Goal: Task Accomplishment & Management: Complete application form

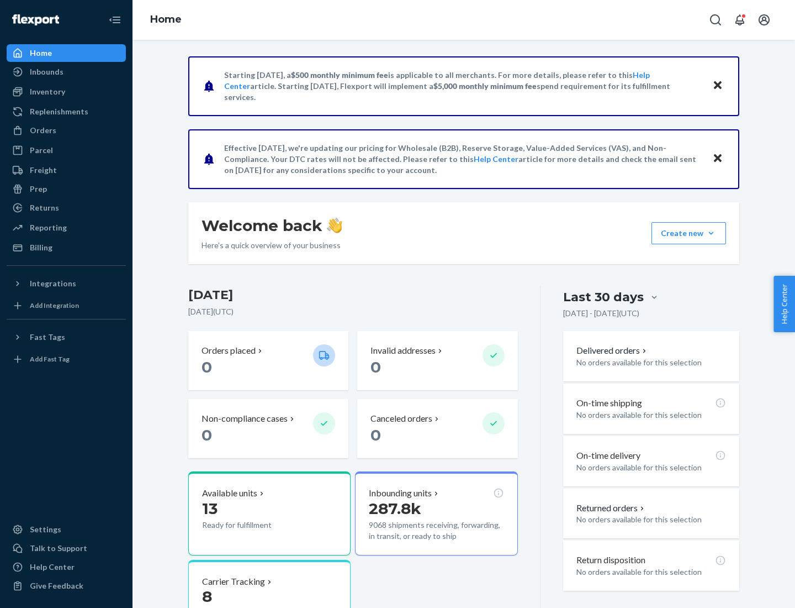
click at [711, 233] on button "Create new Create new inbound Create new order Create new product" at bounding box center [689, 233] width 75 height 22
click at [66, 72] on div "Inbounds" at bounding box center [66, 71] width 117 height 15
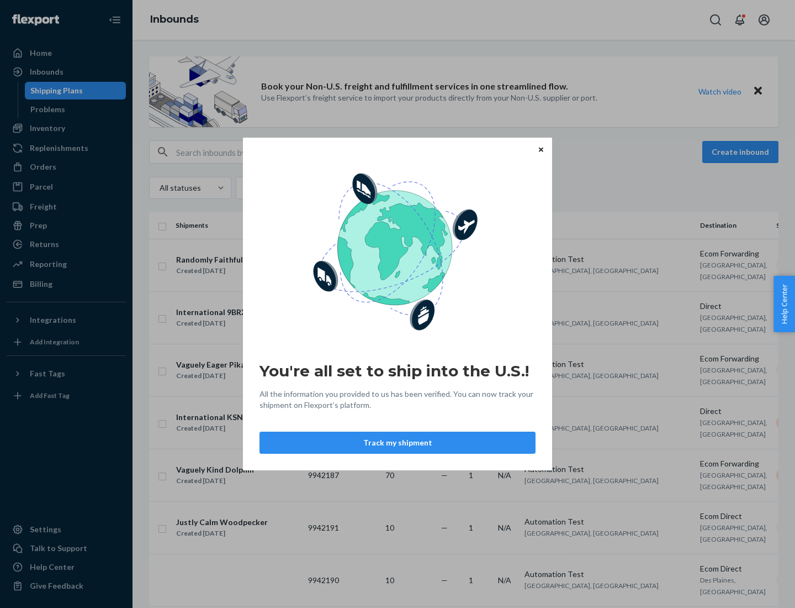
click at [541, 149] on icon "Close" at bounding box center [541, 149] width 4 height 4
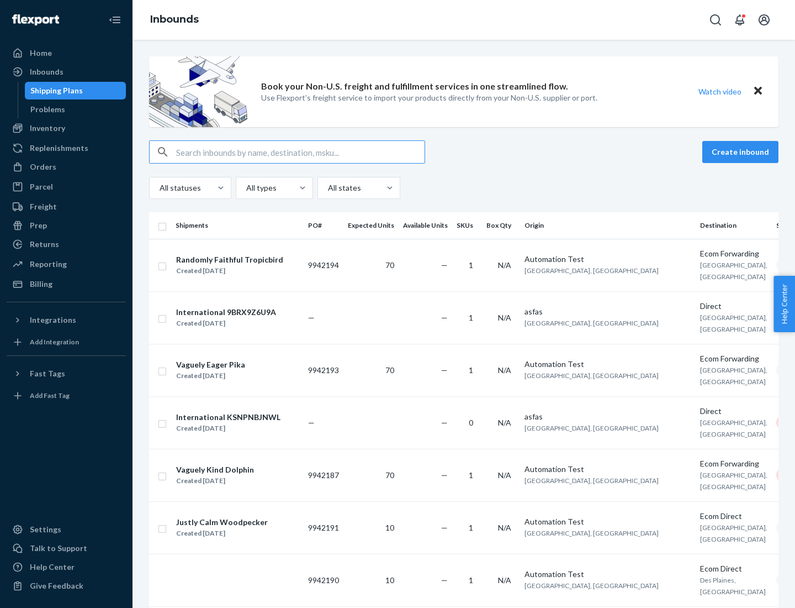
click at [742, 152] on button "Create inbound" at bounding box center [741, 152] width 76 height 22
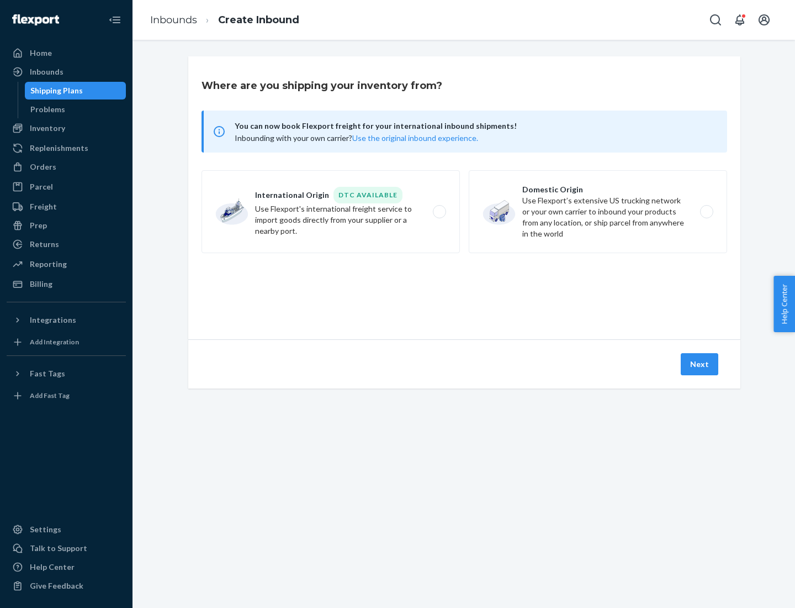
click at [598, 212] on label "Domestic Origin Use Flexport’s extensive US trucking network or your own carrie…" at bounding box center [598, 211] width 259 height 83
click at [707, 212] on input "Domestic Origin Use Flexport’s extensive US trucking network or your own carrie…" at bounding box center [710, 211] width 7 height 7
radio input "true"
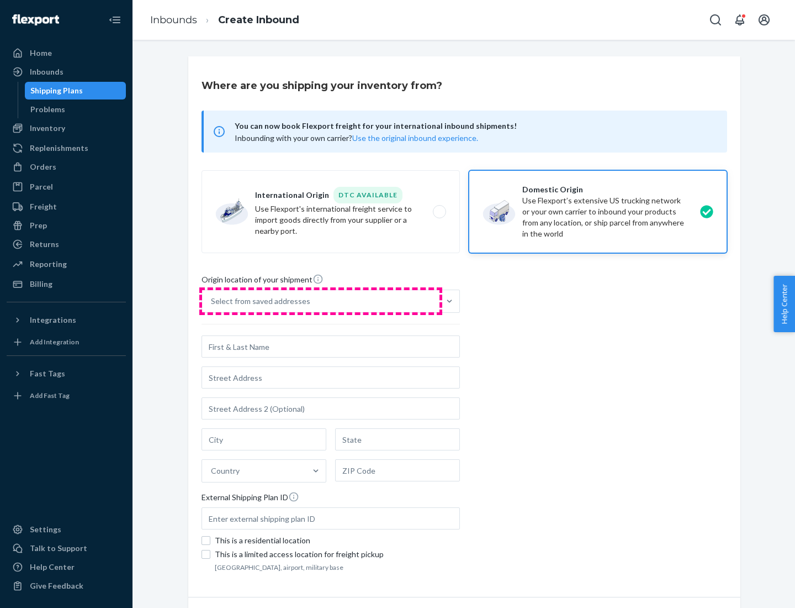
click at [321, 301] on div "Select from saved addresses" at bounding box center [321, 301] width 238 height 22
click at [212, 301] on input "Select from saved addresses" at bounding box center [211, 301] width 1 height 11
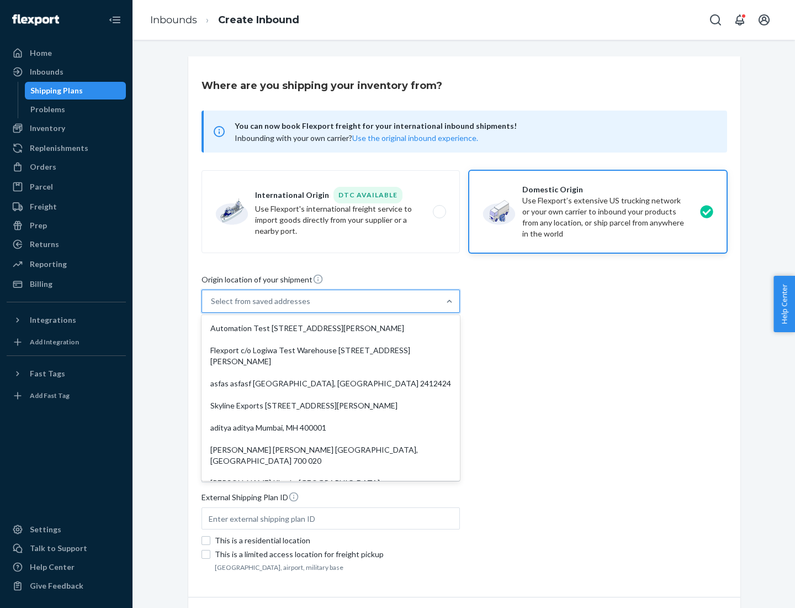
scroll to position [4, 0]
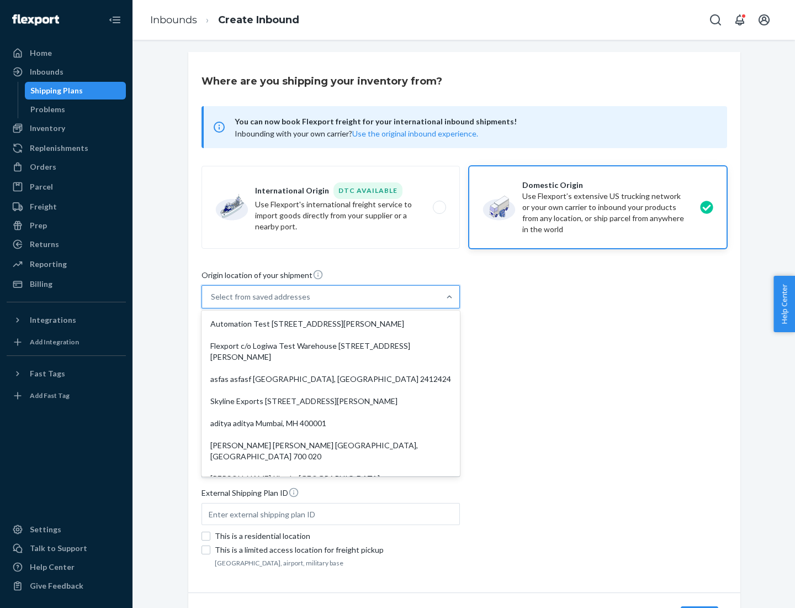
click at [331, 324] on div "Automation Test [STREET_ADDRESS][PERSON_NAME]" at bounding box center [331, 324] width 254 height 22
click at [212, 302] on input "option Automation Test [STREET_ADDRESS][PERSON_NAME]. 9 results available. Use …" at bounding box center [211, 296] width 1 height 11
type input "Automation Test"
type input "9th Floor"
type input "[GEOGRAPHIC_DATA]"
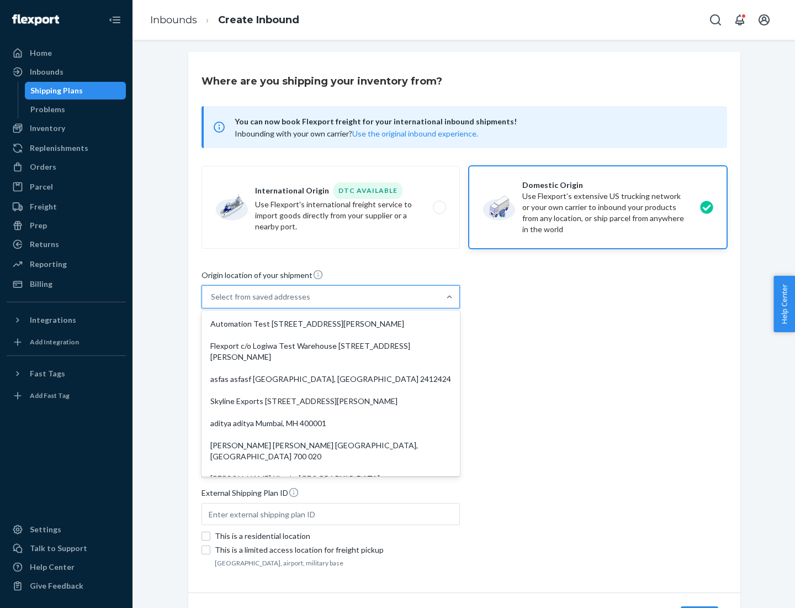
type input "CA"
type input "94104"
type input "[STREET_ADDRESS][PERSON_NAME]"
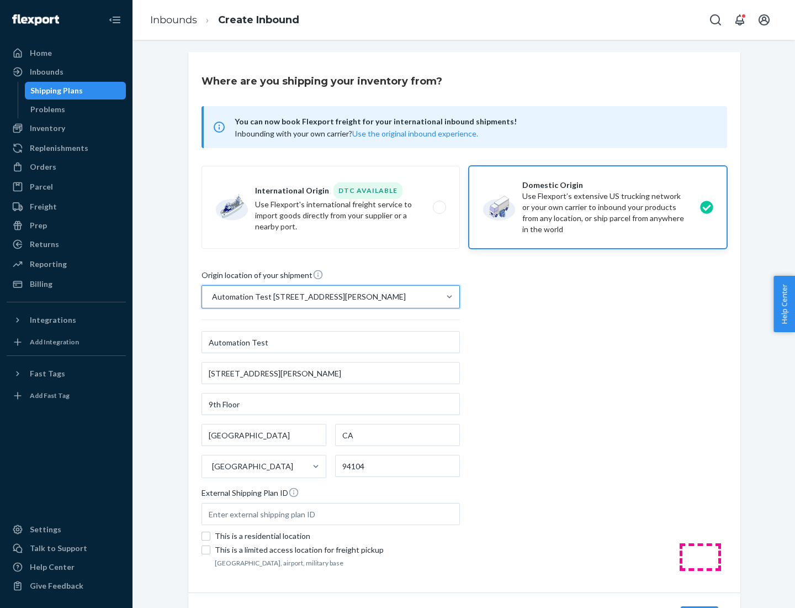
scroll to position [65, 0]
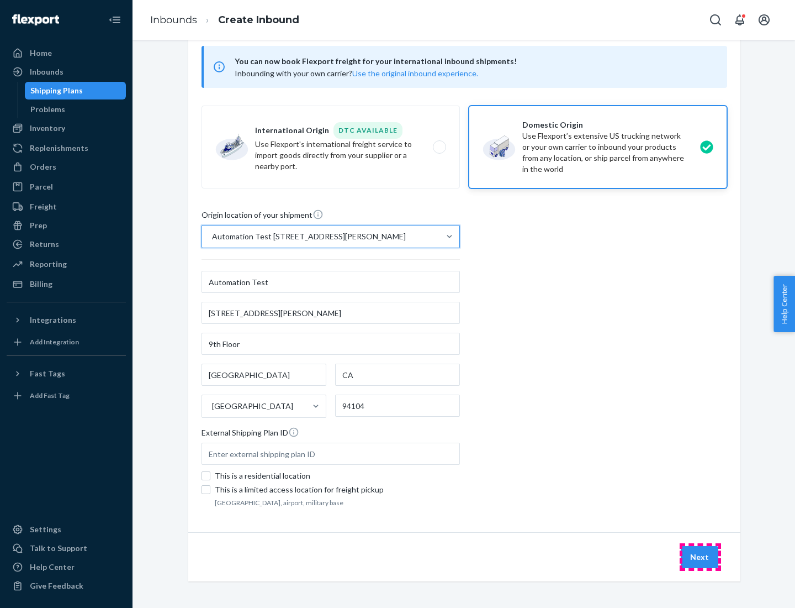
click at [700, 557] on button "Next" at bounding box center [700, 557] width 38 height 22
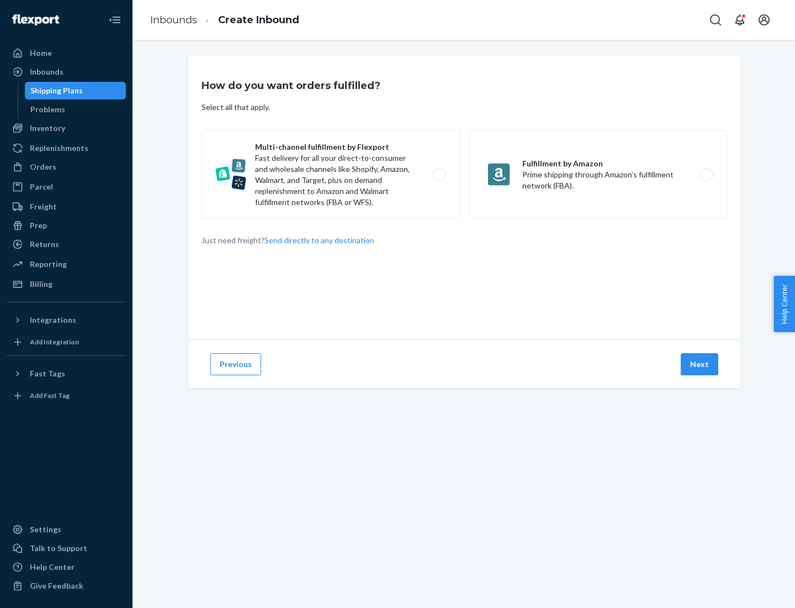
click at [331, 175] on label "Multi-channel fulfillment by Flexport Fast delivery for all your direct-to-cons…" at bounding box center [331, 174] width 259 height 88
click at [439, 175] on input "Multi-channel fulfillment by Flexport Fast delivery for all your direct-to-cons…" at bounding box center [442, 174] width 7 height 7
radio input "true"
click at [700, 364] on button "Next" at bounding box center [700, 364] width 38 height 22
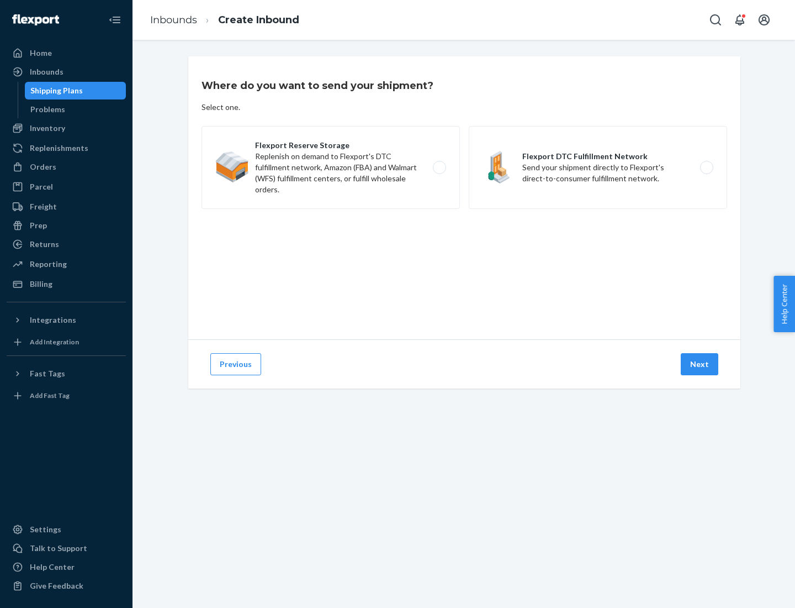
click at [331, 167] on label "Flexport Reserve Storage Replenish on demand to Flexport's DTC fulfillment netw…" at bounding box center [331, 167] width 259 height 83
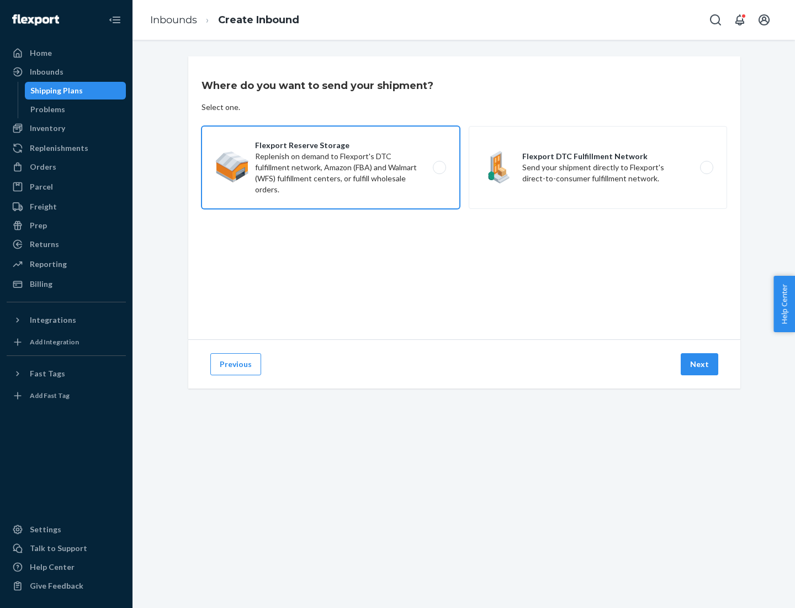
click at [439, 167] on input "Flexport Reserve Storage Replenish on demand to Flexport's DTC fulfillment netw…" at bounding box center [442, 167] width 7 height 7
radio input "true"
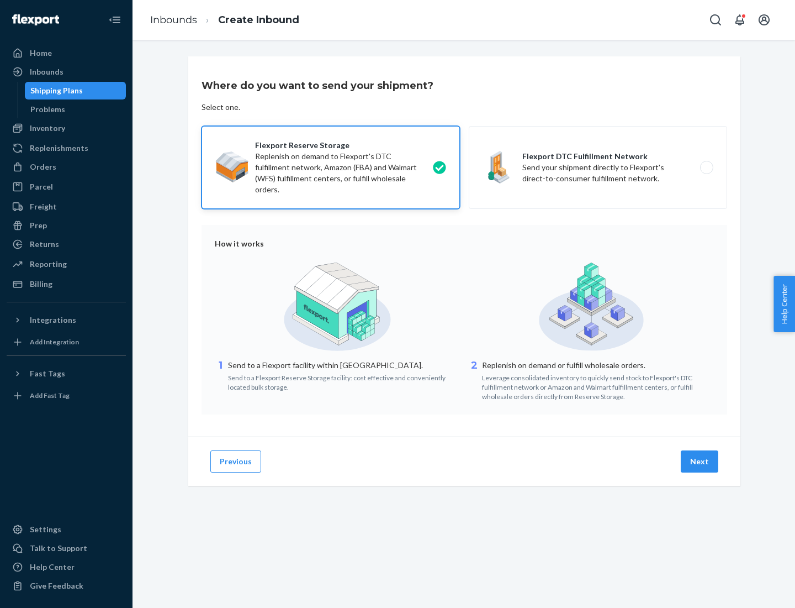
click at [700, 461] on button "Next" at bounding box center [700, 461] width 38 height 22
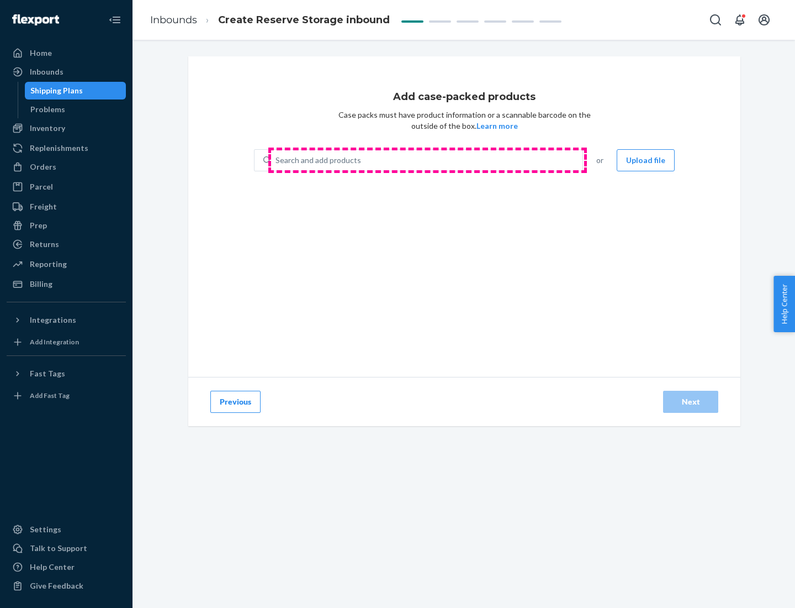
click at [428, 160] on div "Search and add products" at bounding box center [427, 160] width 312 height 20
click at [277, 160] on input "Search and add products" at bounding box center [276, 160] width 1 height 11
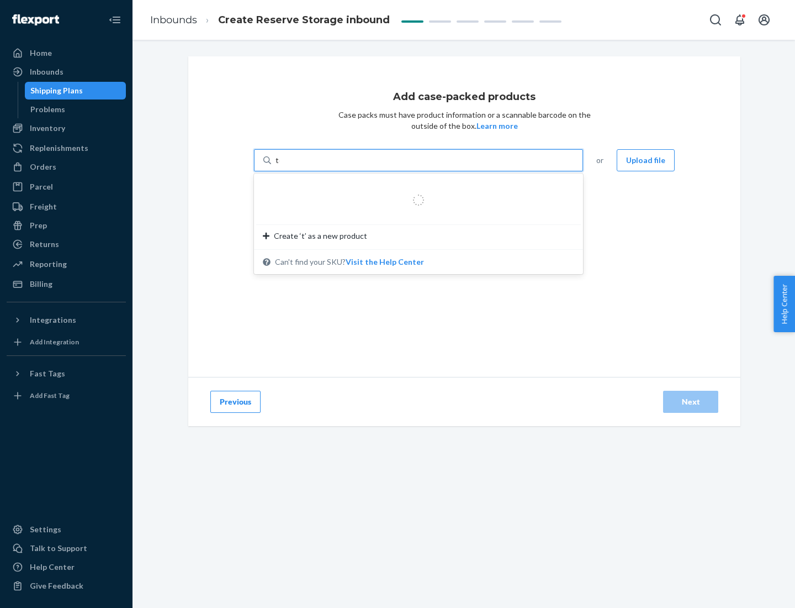
type input "test-syn"
click at [415, 187] on div "test - syn - test" at bounding box center [414, 186] width 303 height 11
click at [304, 166] on input "test-syn" at bounding box center [290, 160] width 29 height 11
type input "1"
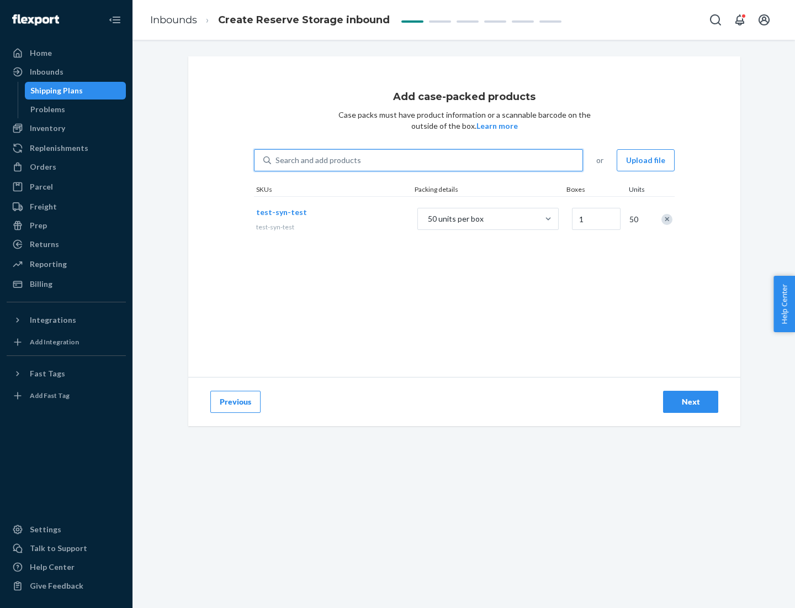
click at [691, 402] on div "Next" at bounding box center [691, 401] width 36 height 11
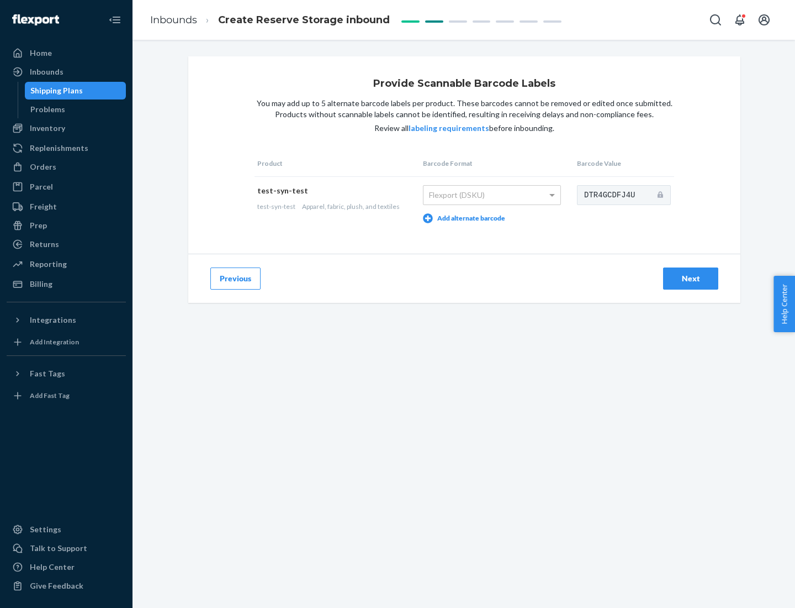
click at [691, 278] on div "Next" at bounding box center [691, 278] width 36 height 11
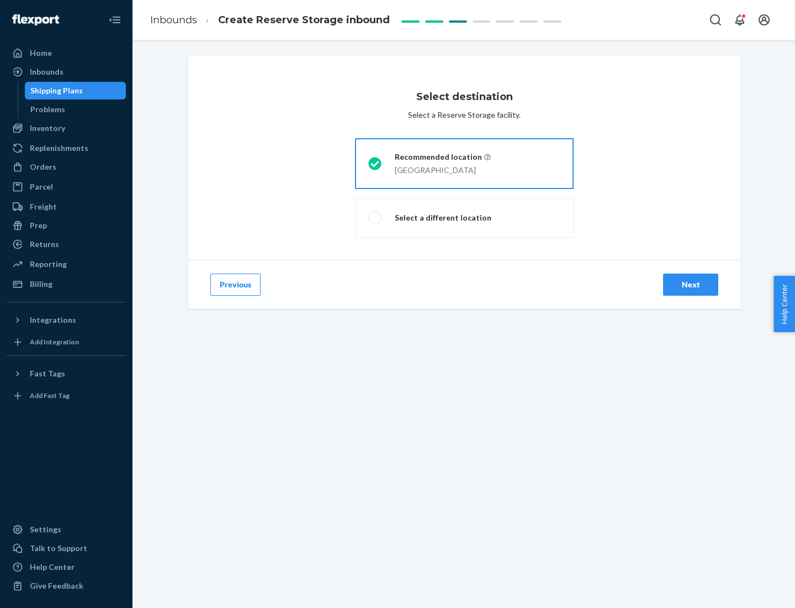
click at [691, 284] on div "Next" at bounding box center [691, 284] width 36 height 11
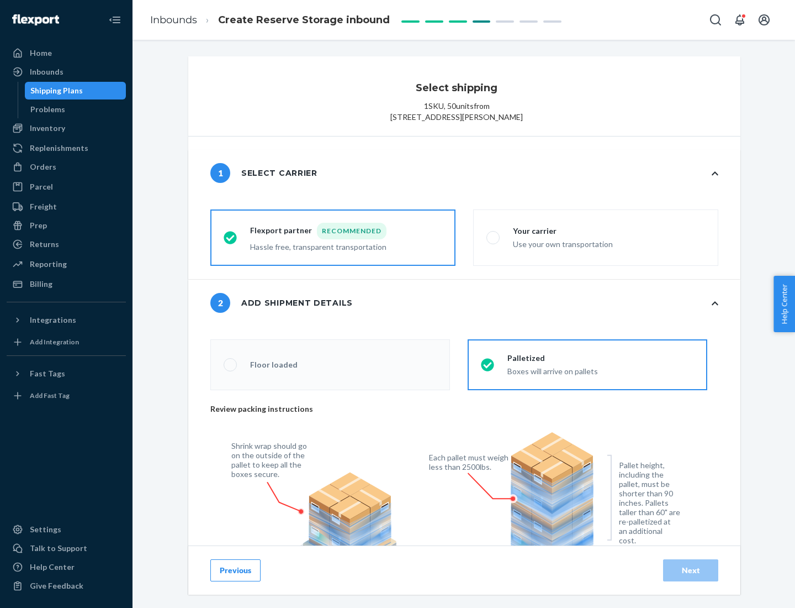
radio input "false"
type input "1"
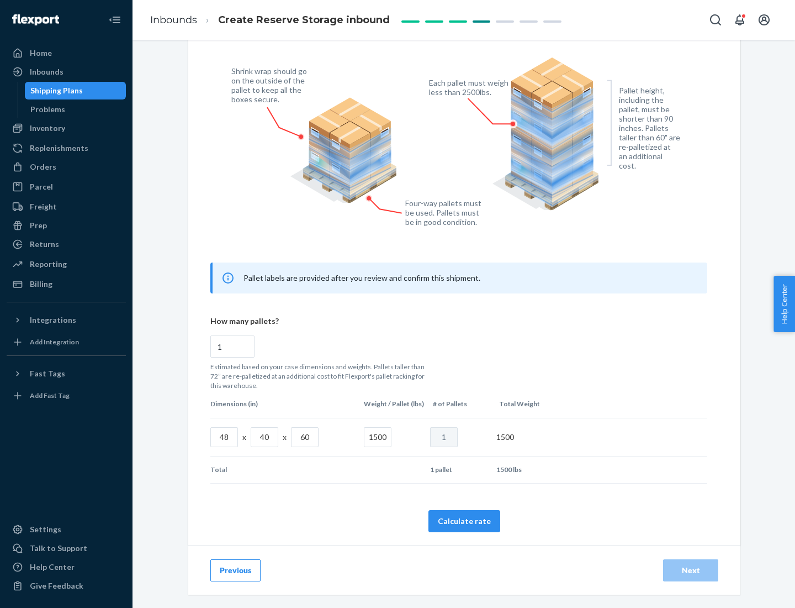
click at [465, 520] on button "Calculate rate" at bounding box center [465, 521] width 72 height 22
radio input "false"
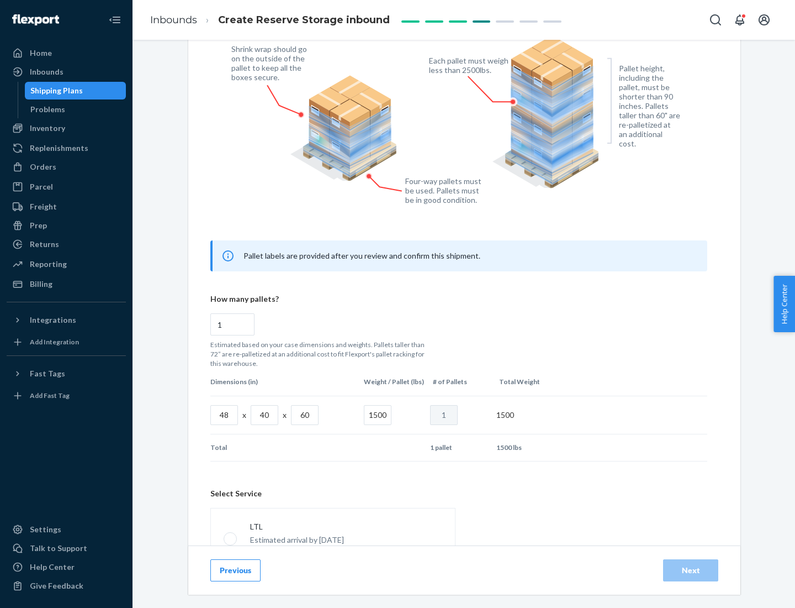
scroll to position [488, 0]
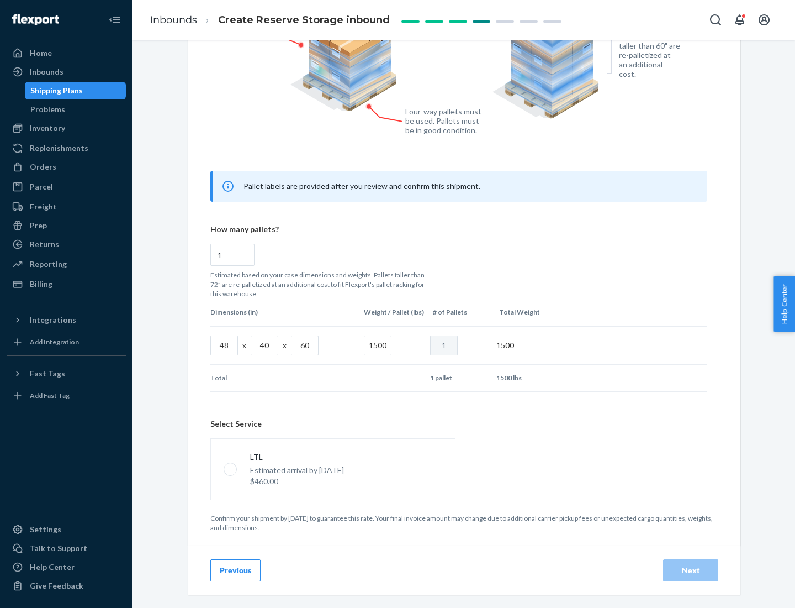
click at [333, 468] on p "Estimated arrival by [DATE]" at bounding box center [297, 470] width 94 height 11
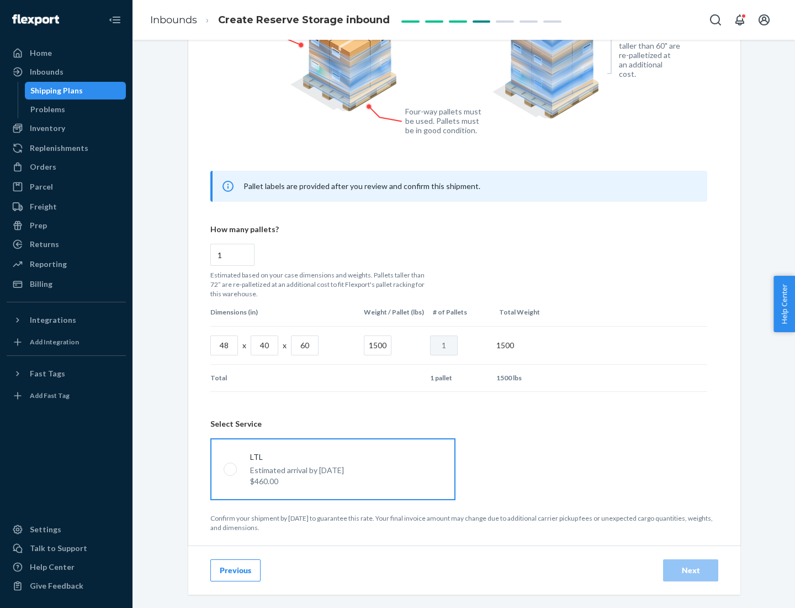
click at [231, 468] on input "LTL Estimated arrival by [DATE] $460.00" at bounding box center [227, 468] width 7 height 7
radio input "true"
radio input "false"
click at [691, 570] on div "Next" at bounding box center [691, 570] width 36 height 11
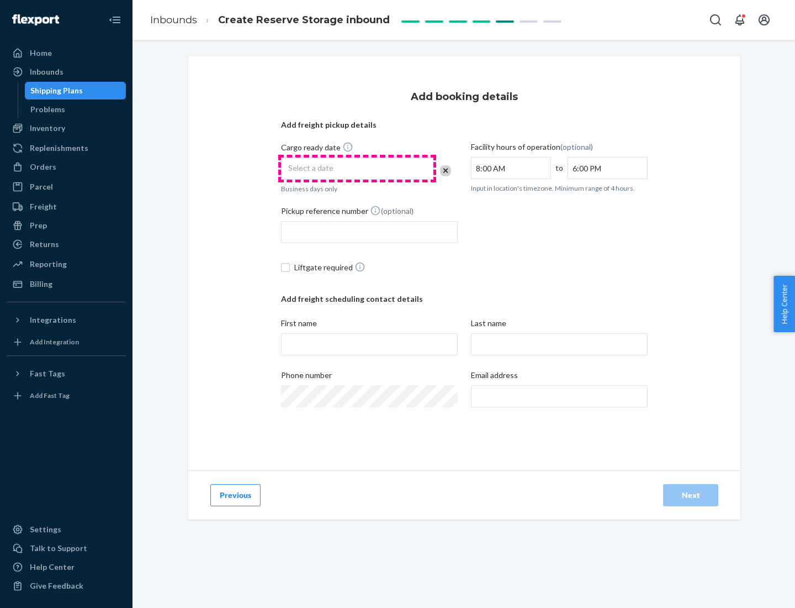
click at [357, 168] on div "Select a date" at bounding box center [357, 168] width 152 height 22
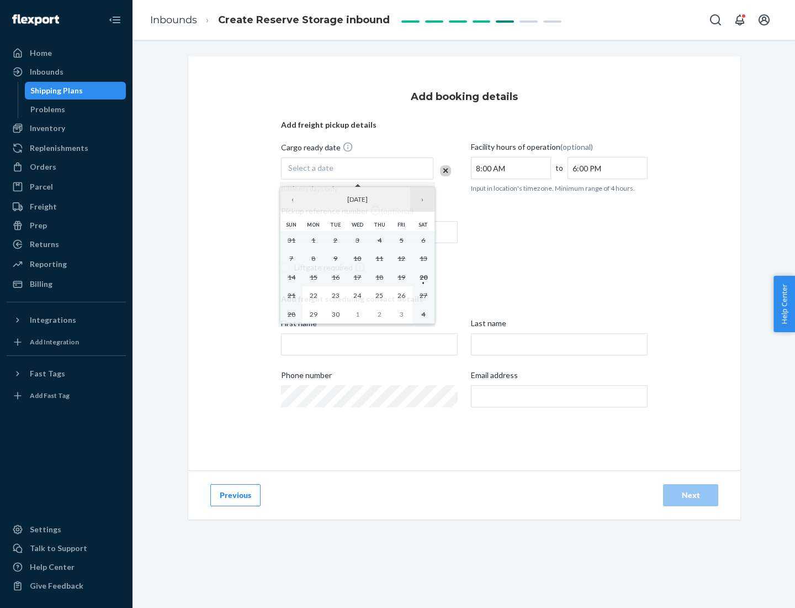
click at [423, 199] on button "›" at bounding box center [422, 199] width 24 height 24
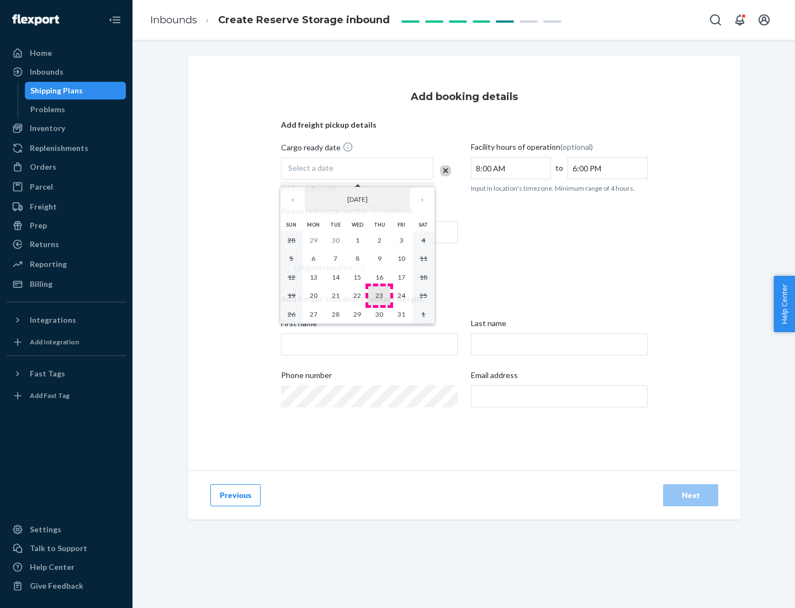
click at [380, 295] on abbr "23" at bounding box center [380, 295] width 8 height 8
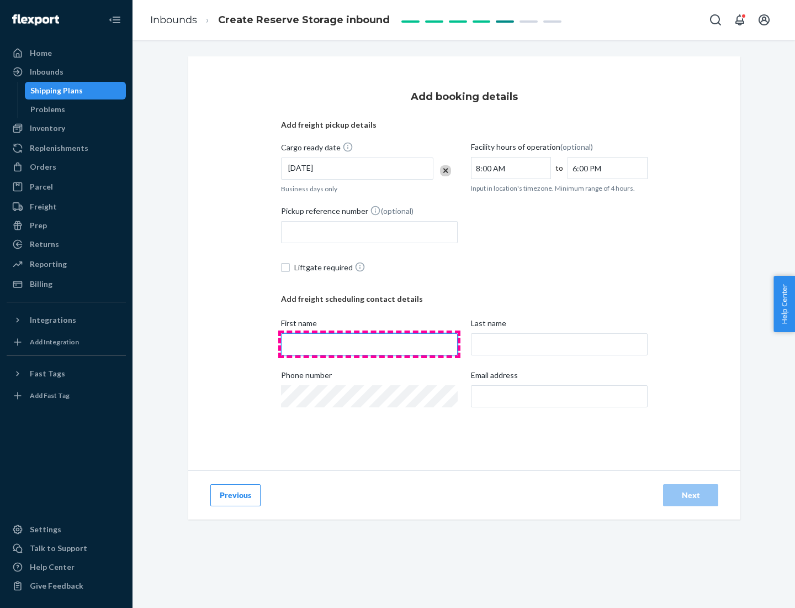
click at [370, 344] on input "First name" at bounding box center [369, 344] width 177 height 22
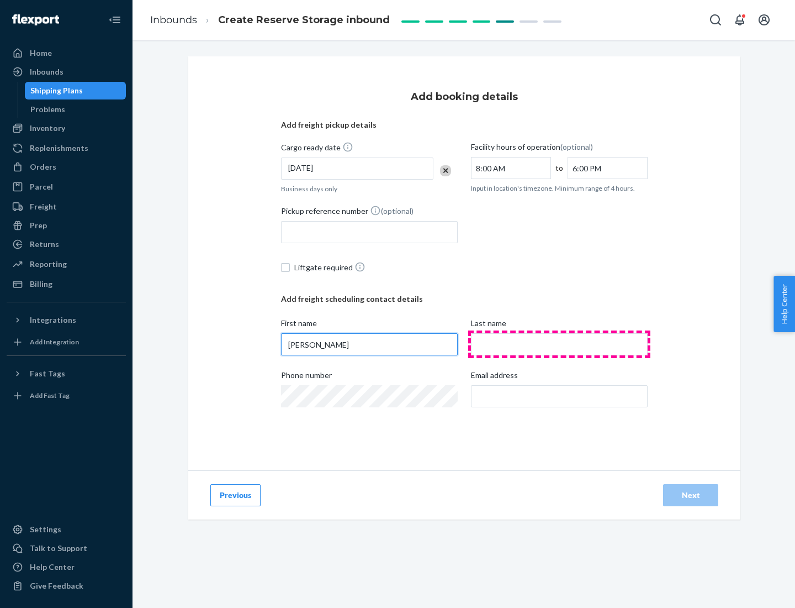
type input "[PERSON_NAME]"
click at [560, 344] on input "Last name" at bounding box center [559, 344] width 177 height 22
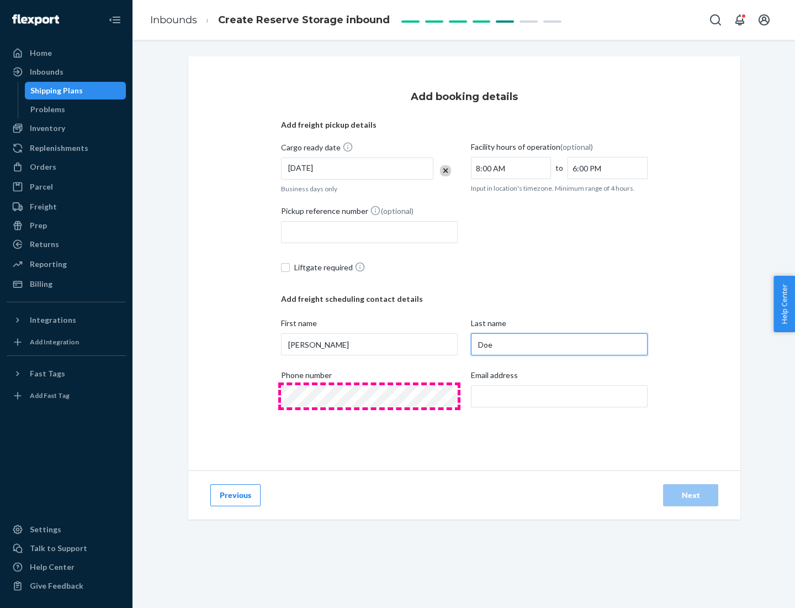
type input "Doe"
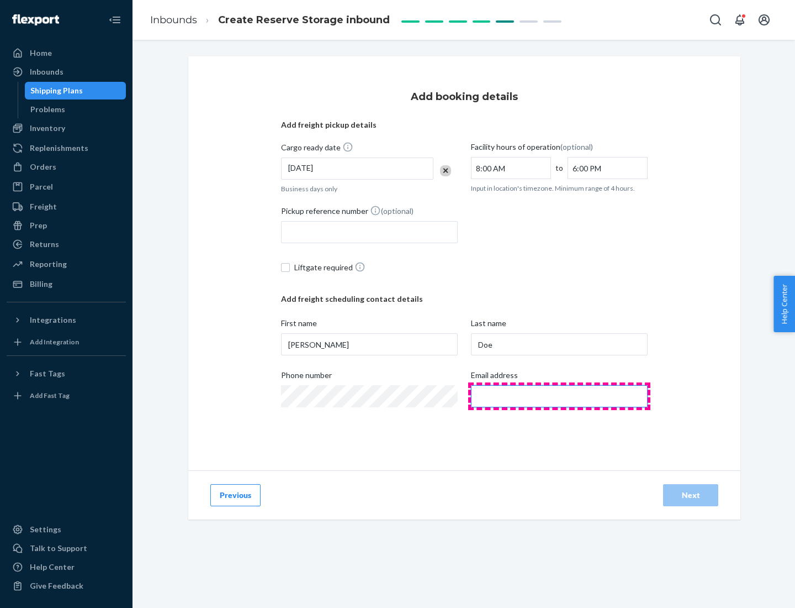
click at [560, 396] on input "Email address" at bounding box center [559, 396] width 177 height 22
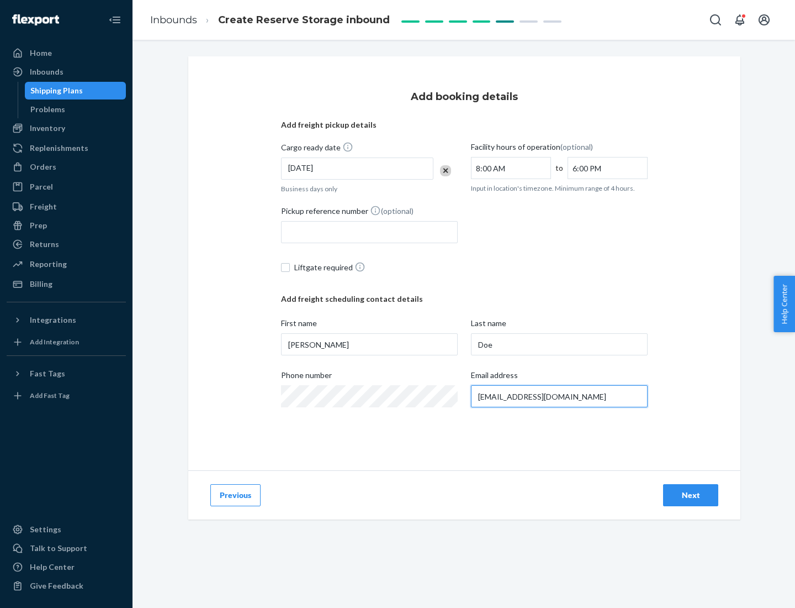
type input "[EMAIL_ADDRESS][DOMAIN_NAME]"
click at [691, 495] on div "Next" at bounding box center [691, 494] width 36 height 11
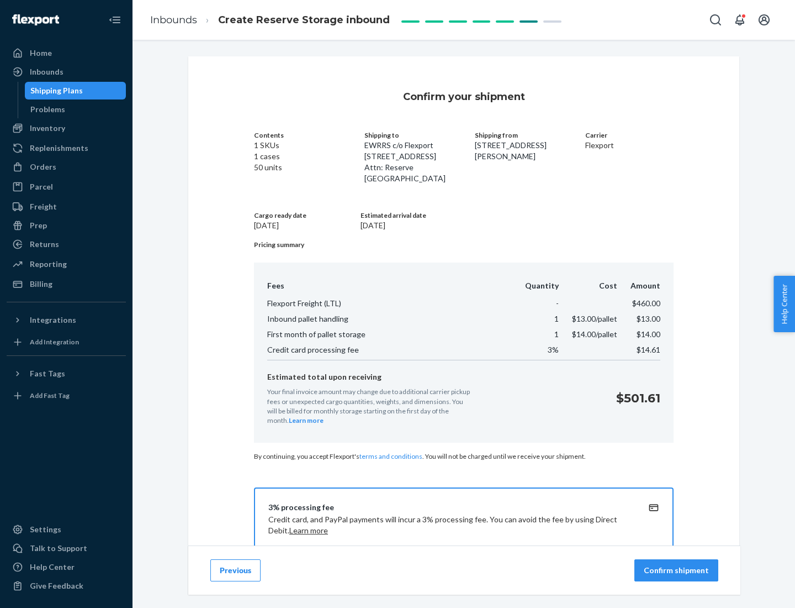
scroll to position [159, 0]
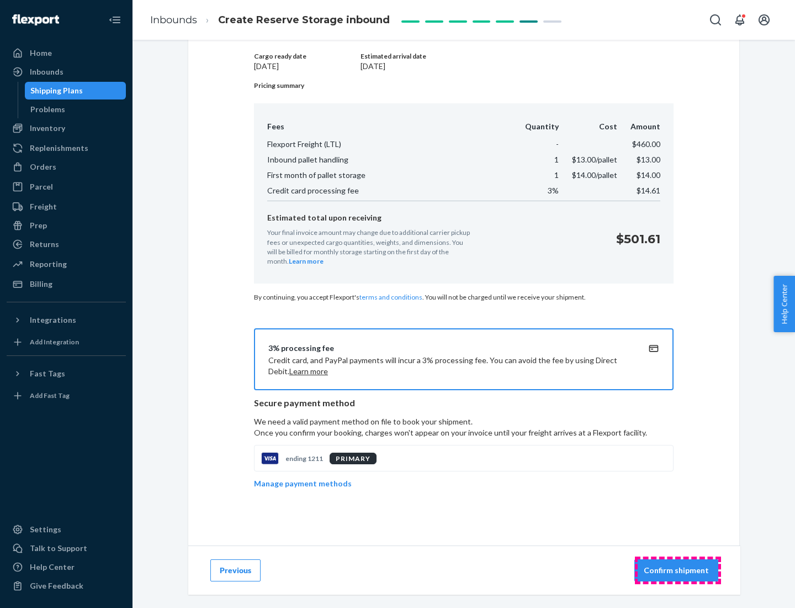
click at [678, 570] on p "Confirm shipment" at bounding box center [676, 570] width 65 height 11
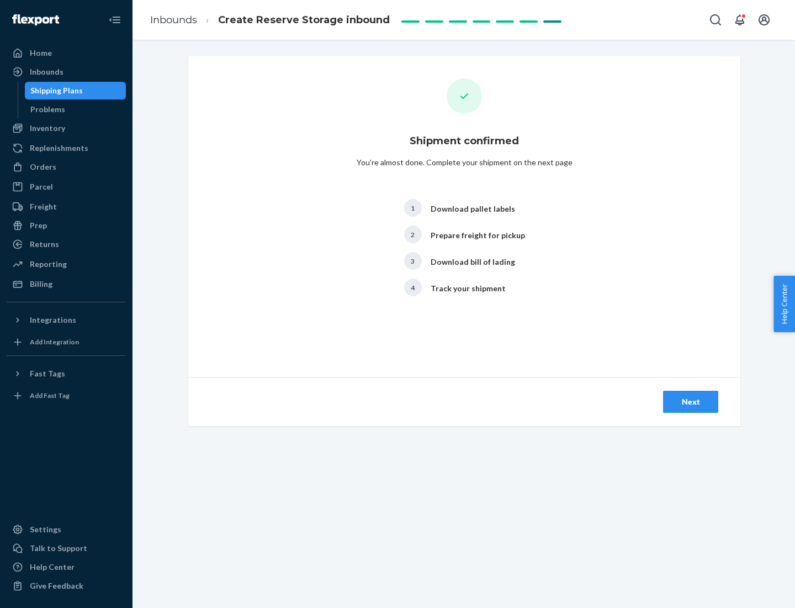
click at [691, 402] on div "Next" at bounding box center [691, 401] width 36 height 11
